Goal: Check status: Check status

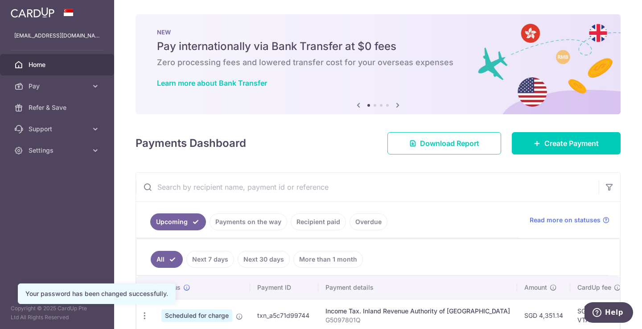
scroll to position [151, 0]
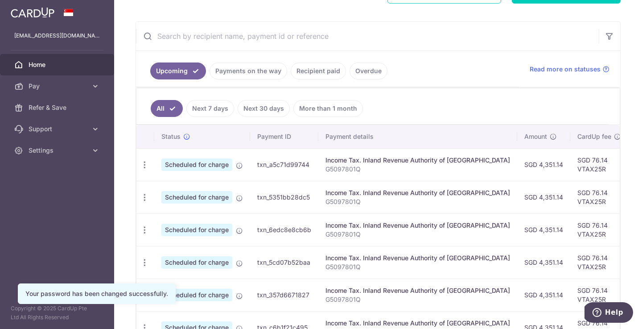
click at [301, 72] on link "Recipient paid" at bounding box center [318, 70] width 55 height 17
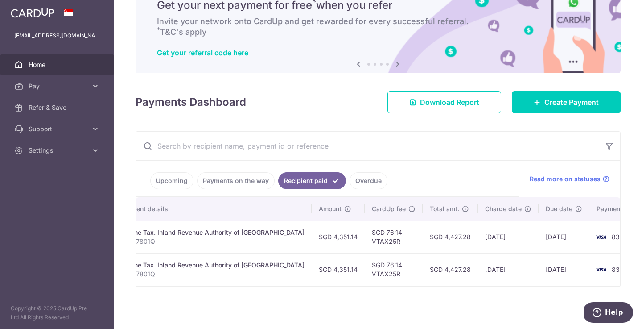
scroll to position [0, 0]
click at [249, 182] on link "Payments on the way" at bounding box center [236, 180] width 78 height 17
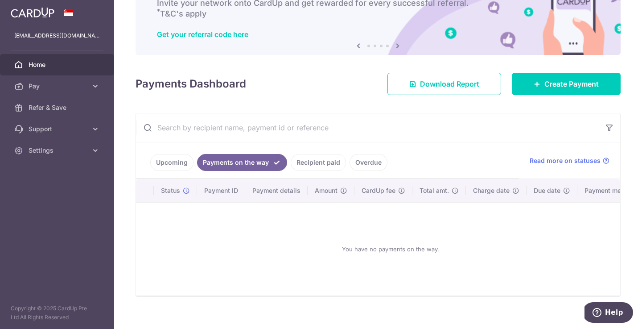
scroll to position [64, 0]
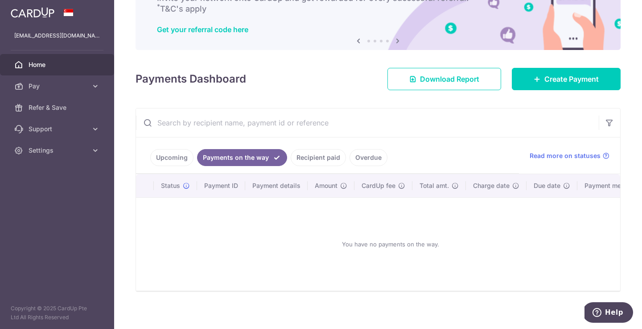
click at [179, 167] on ul "Upcoming Payments on the way Recipient paid Overdue" at bounding box center [327, 155] width 383 height 36
click at [179, 166] on ul "Upcoming Payments on the way Recipient paid Overdue" at bounding box center [327, 155] width 383 height 36
click at [179, 162] on link "Upcoming" at bounding box center [171, 157] width 43 height 17
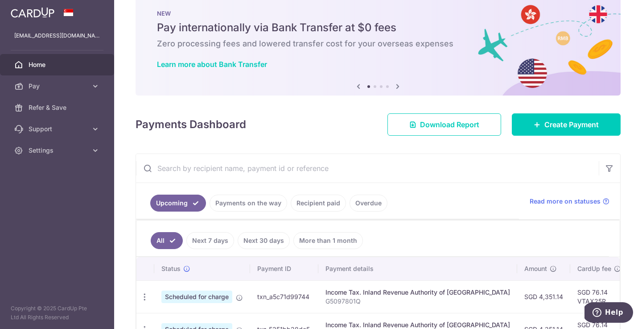
scroll to position [3, 0]
